Goal: Information Seeking & Learning: Learn about a topic

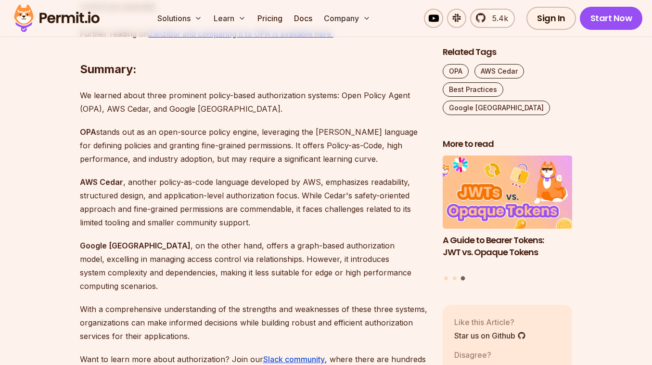
scroll to position [2307, 0]
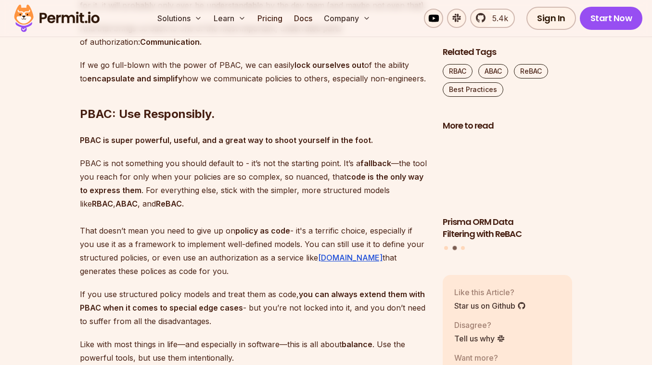
scroll to position [4483, 0]
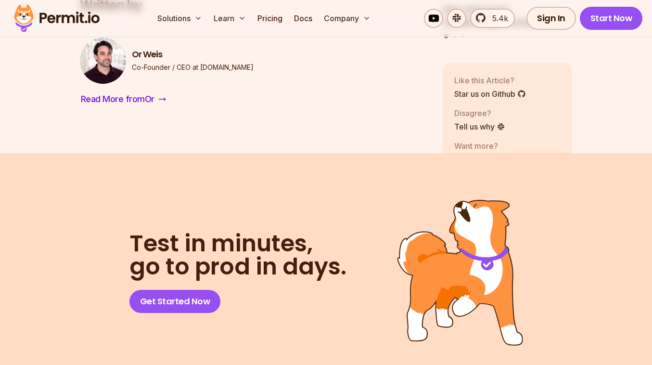
scroll to position [4960, 0]
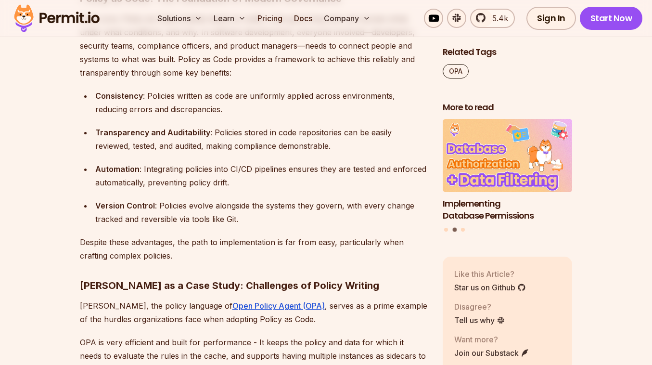
scroll to position [787, 0]
